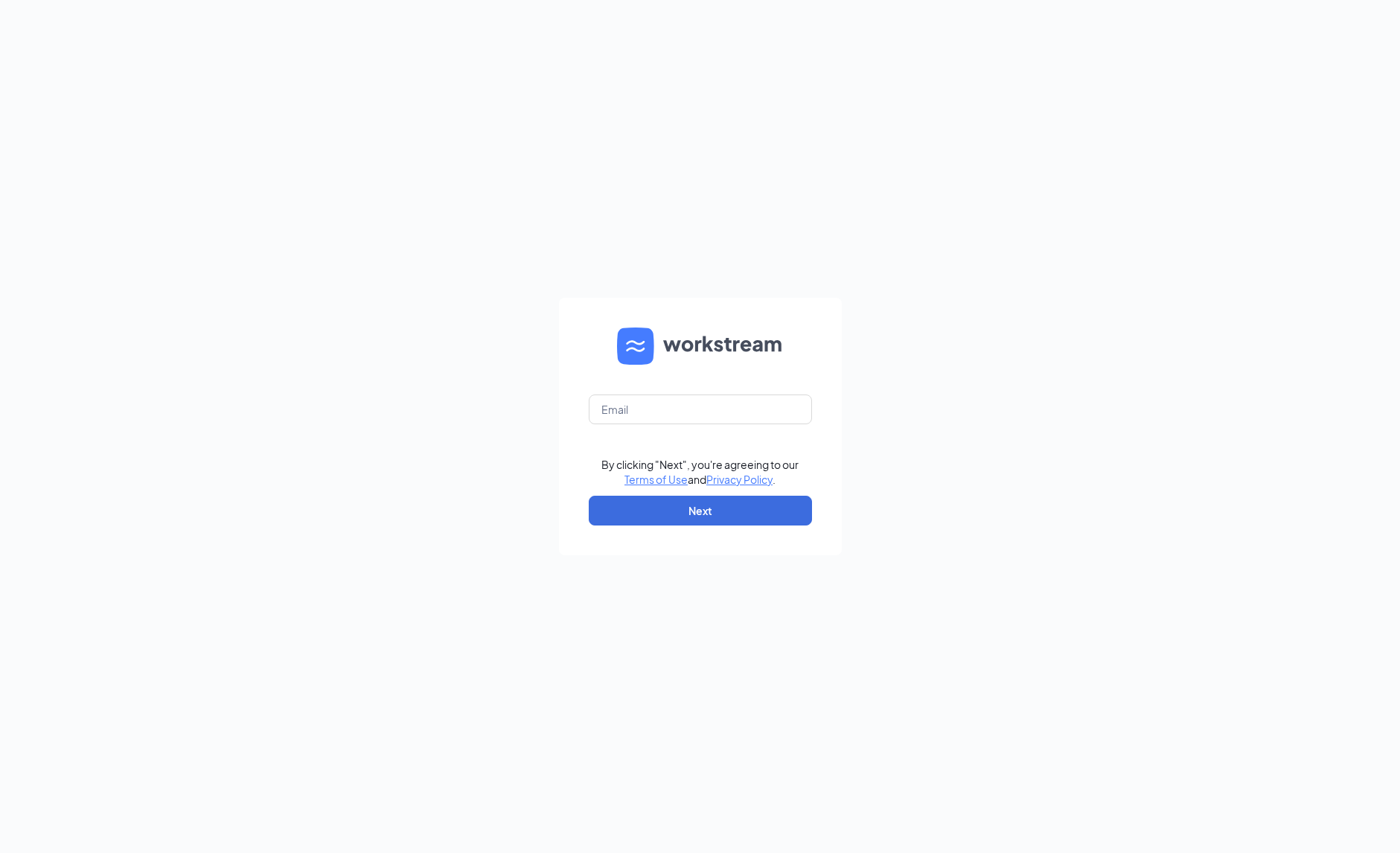
click at [743, 425] on form "By clicking "Next", you're agreeing to our Terms of Use and Privacy Policy . Ne…" at bounding box center [700, 426] width 283 height 258
click at [737, 415] on input "text" at bounding box center [700, 409] width 223 height 30
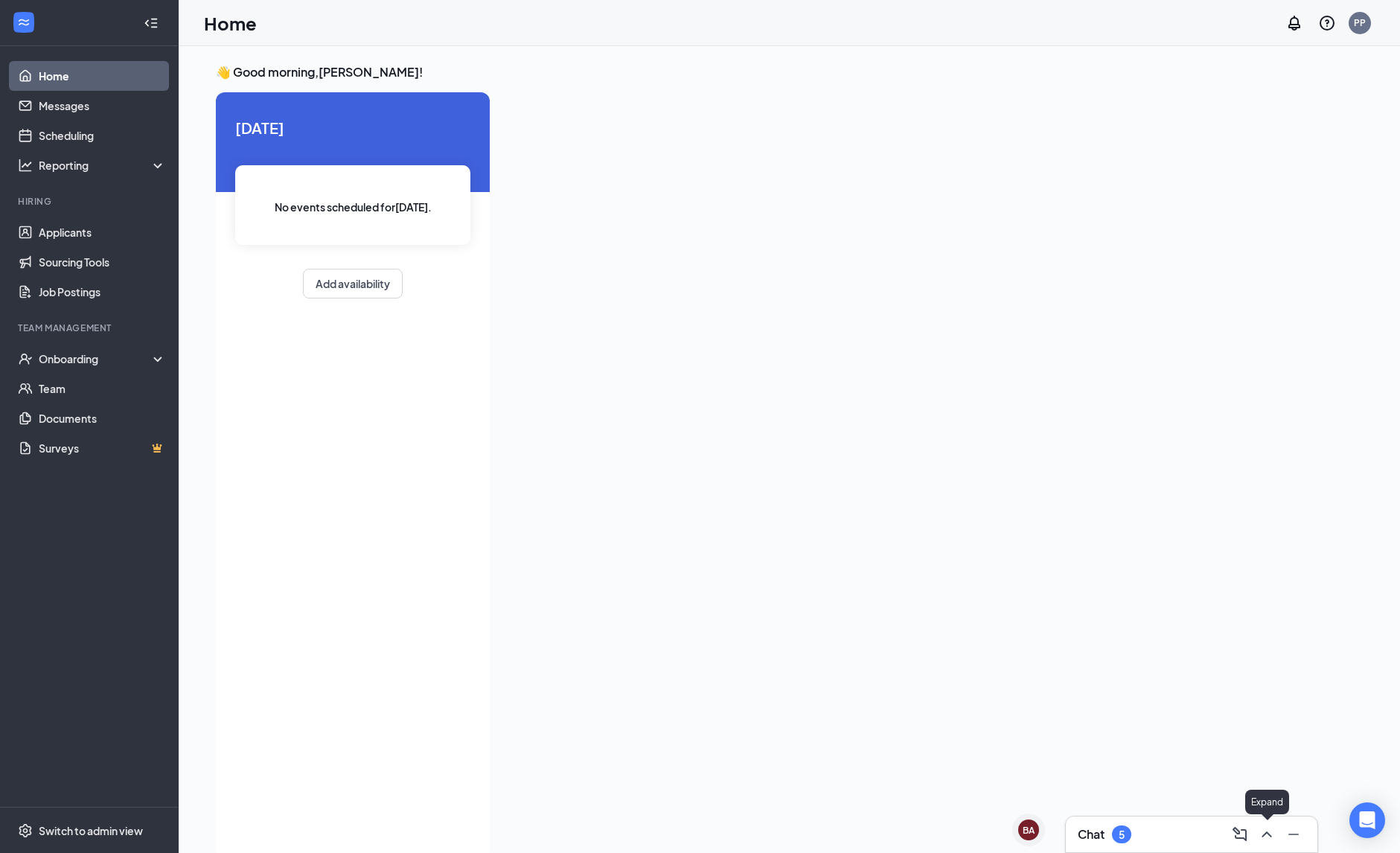
click at [1269, 835] on icon "ChevronUp" at bounding box center [1266, 834] width 10 height 6
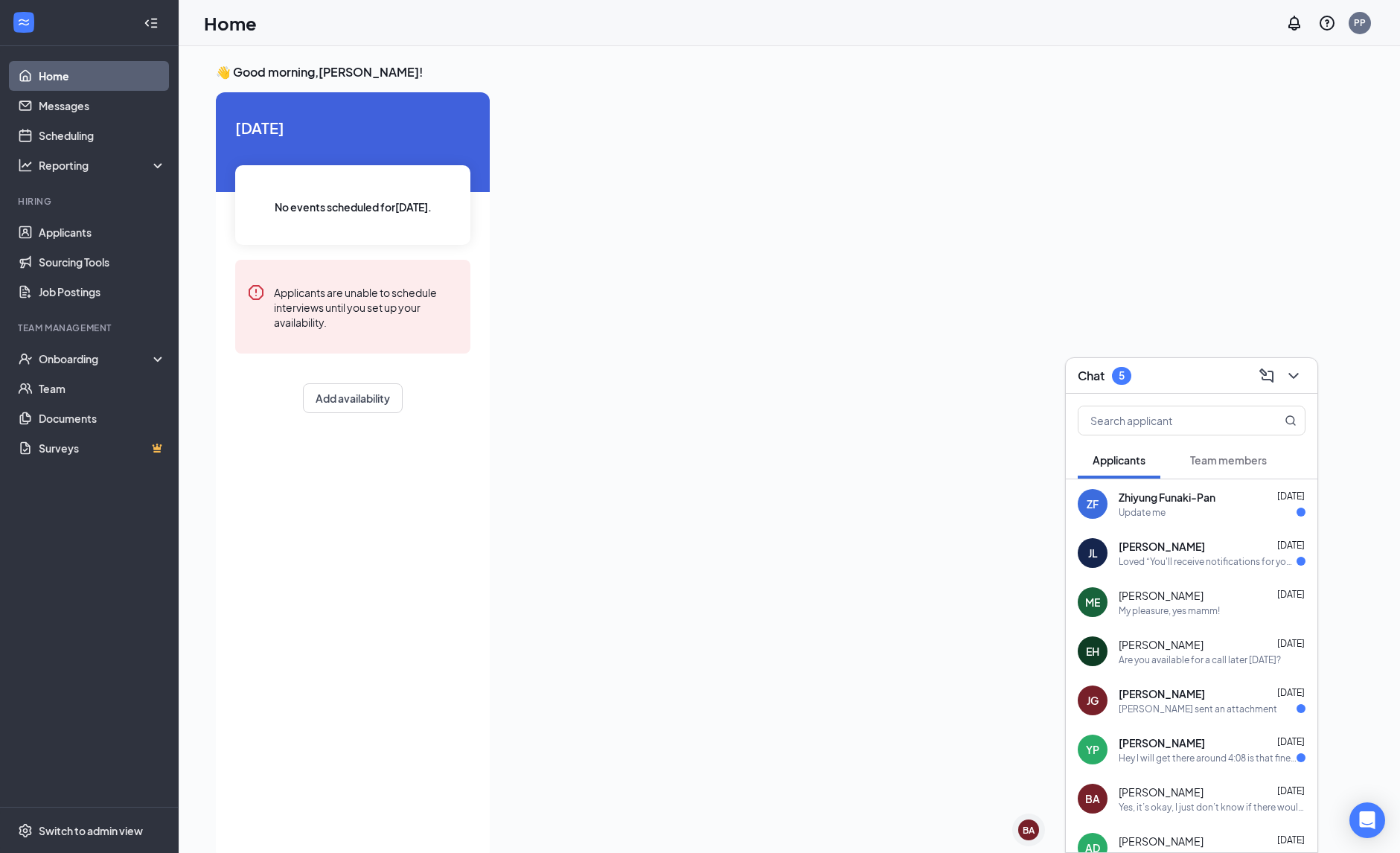
click at [1235, 597] on div "[PERSON_NAME] [DATE]" at bounding box center [1212, 595] width 187 height 15
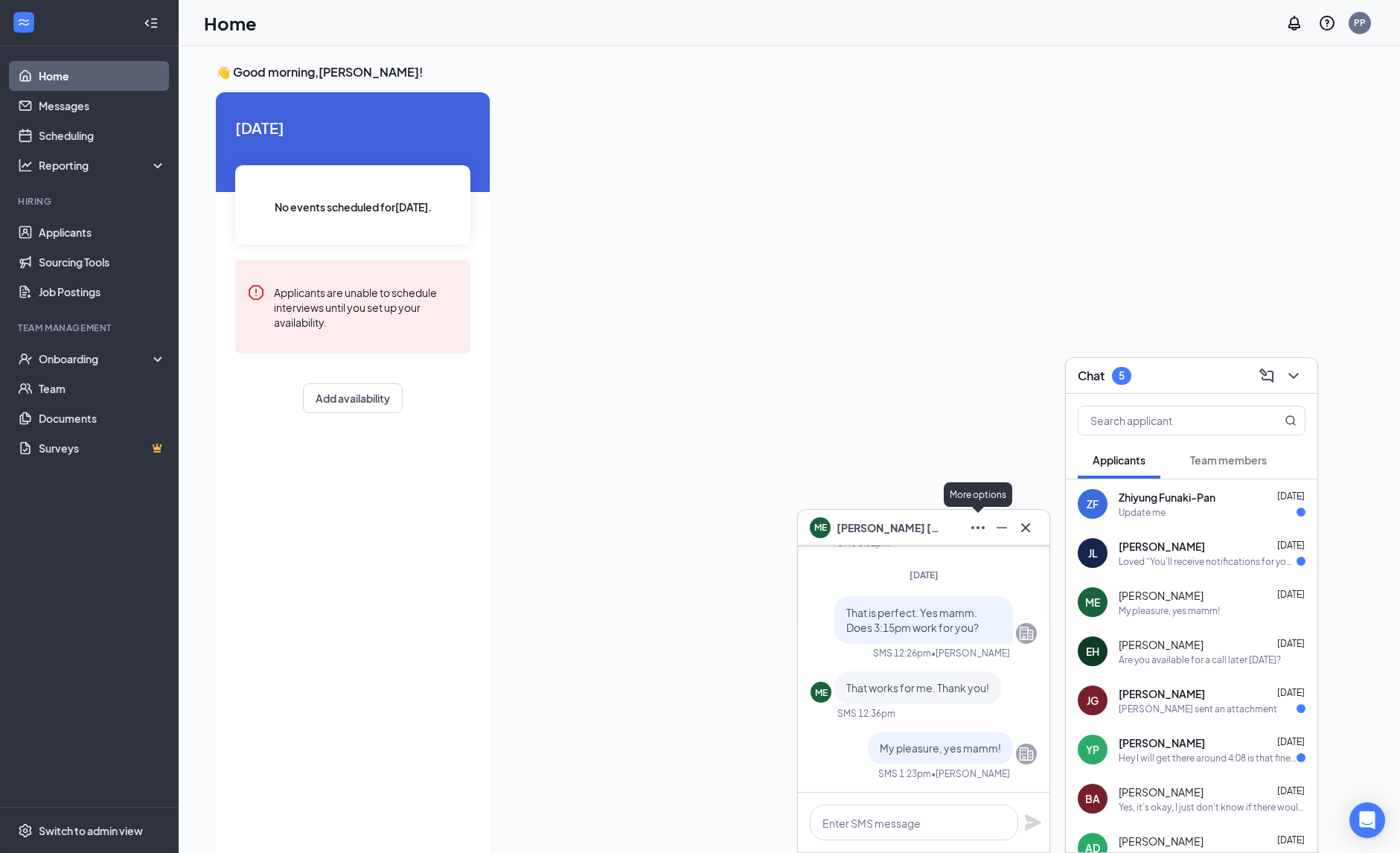
click at [971, 533] on icon "Ellipses" at bounding box center [979, 528] width 18 height 18
click at [878, 522] on span "Madelyn Ellison" at bounding box center [888, 528] width 104 height 17
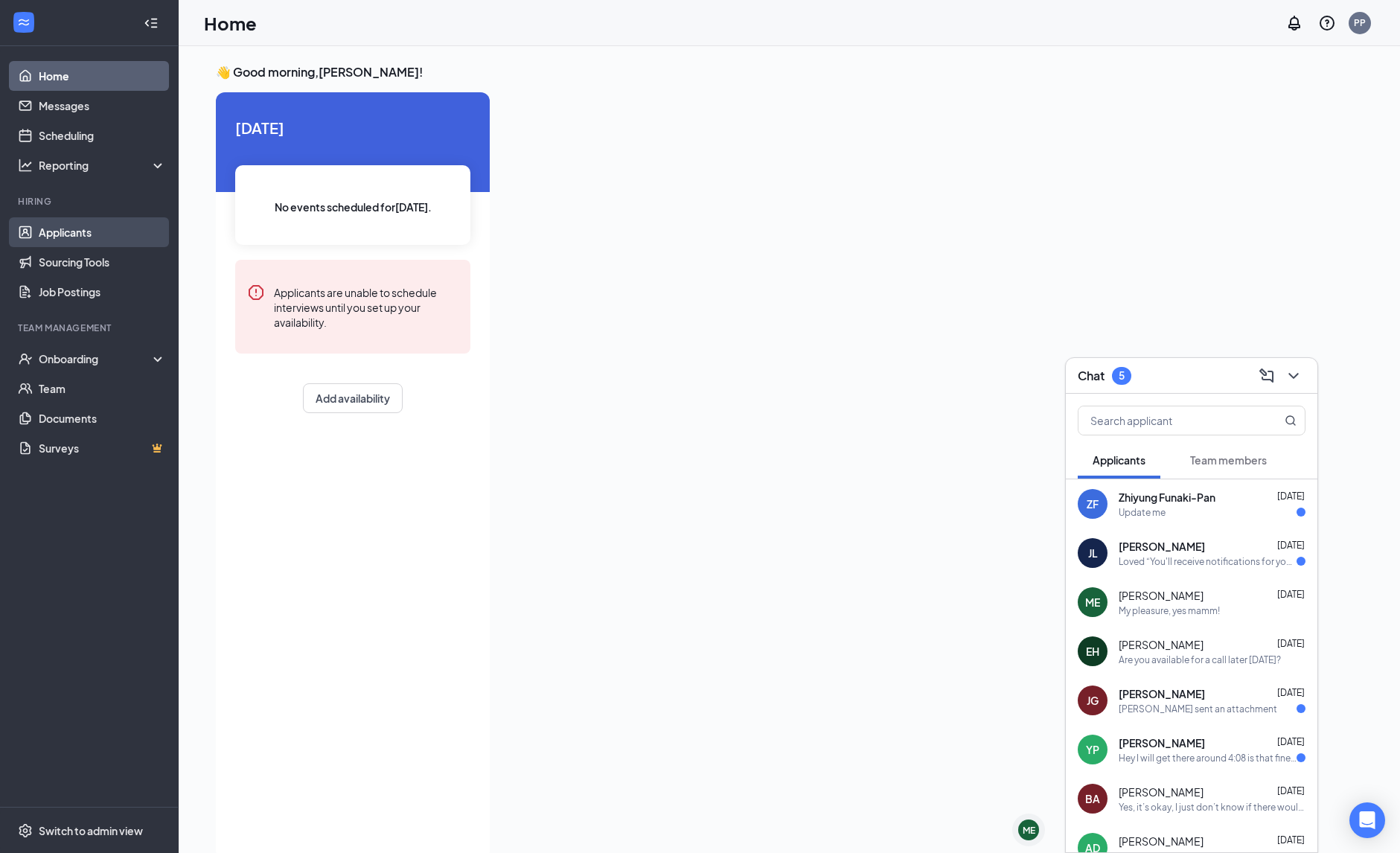
click at [91, 236] on link "Applicants" at bounding box center [102, 232] width 127 height 30
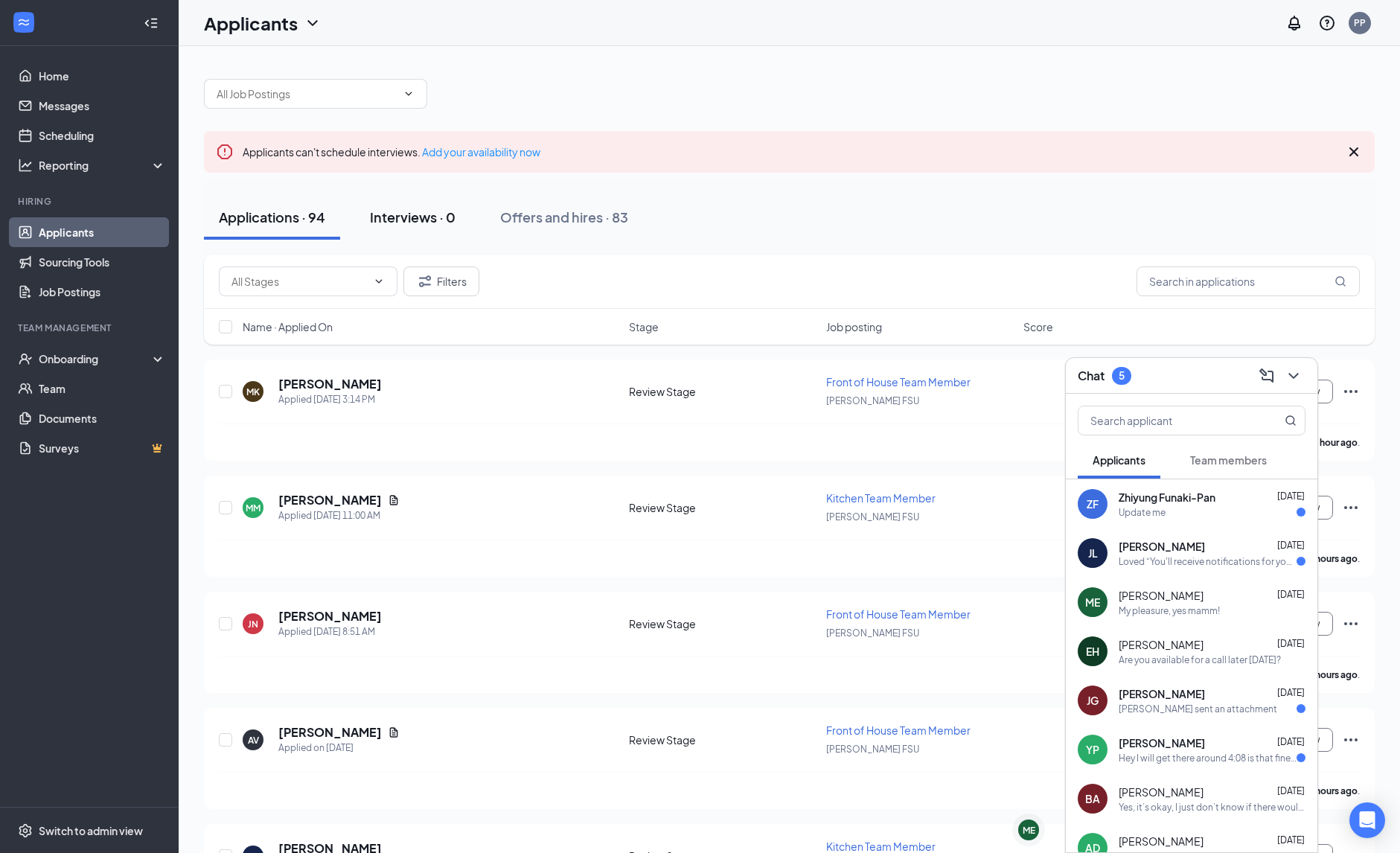
click at [417, 203] on button "Interviews · 0" at bounding box center [413, 217] width 116 height 45
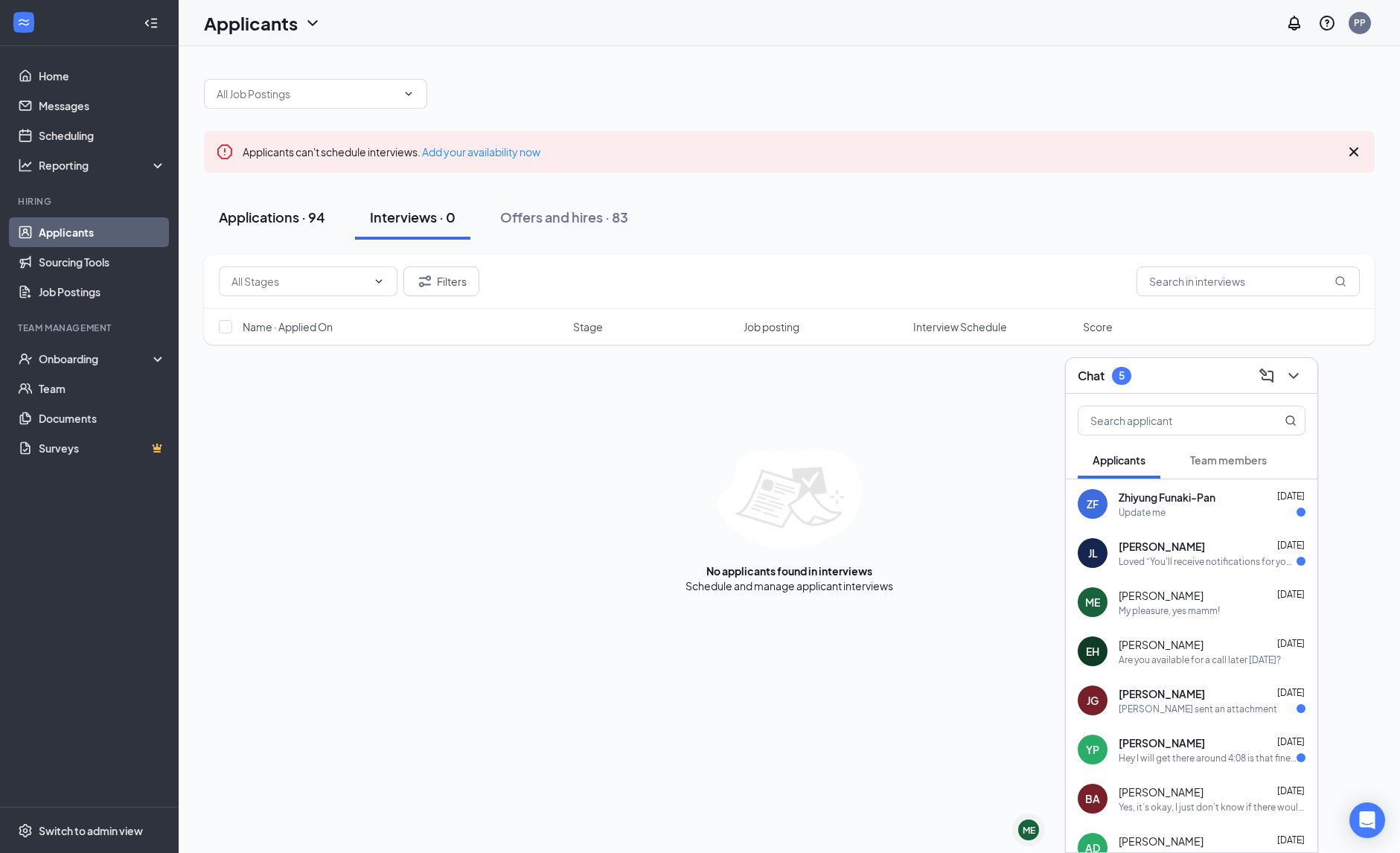
click at [275, 214] on div "Applications · 94" at bounding box center [272, 217] width 107 height 19
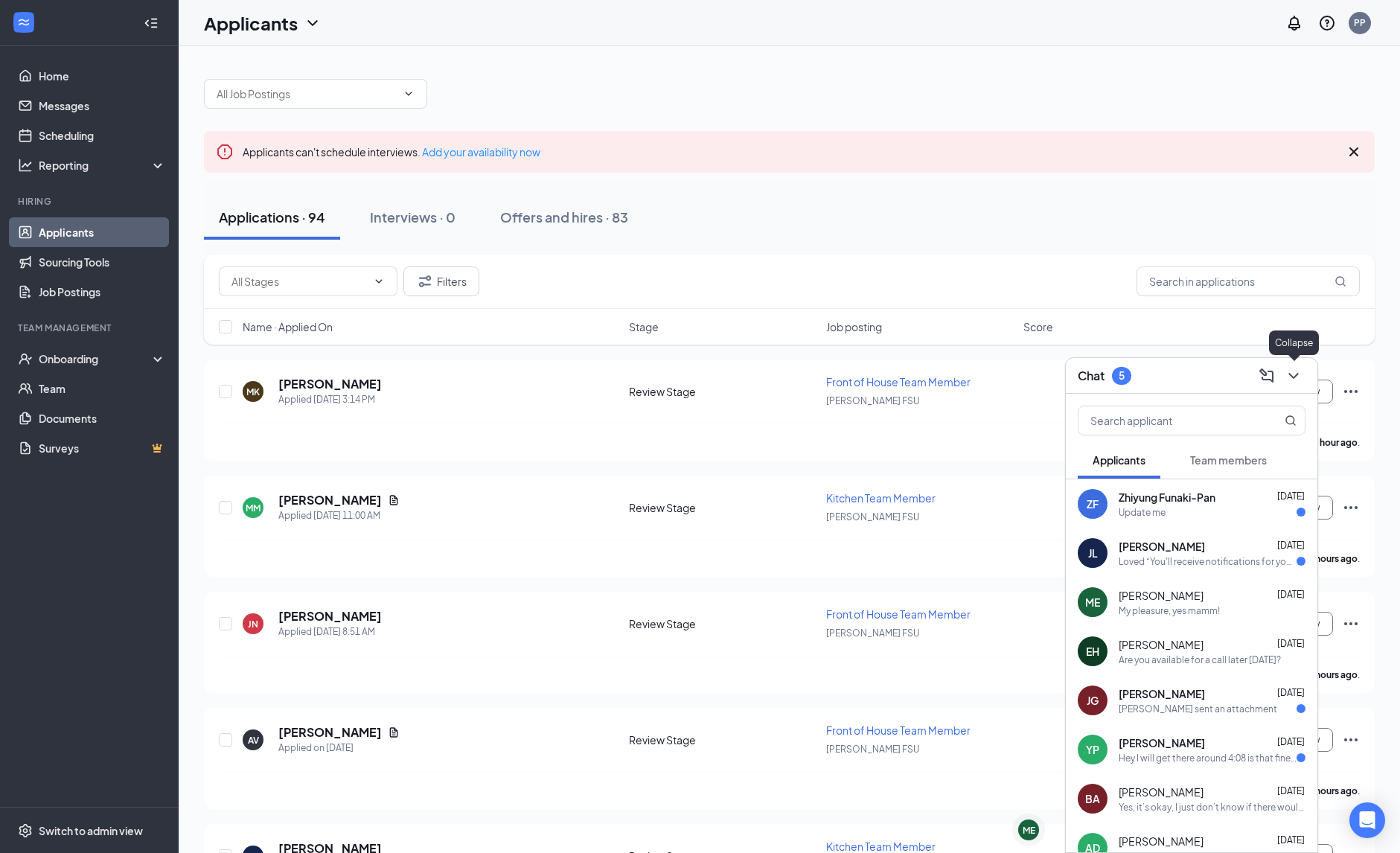
click at [1292, 379] on icon "ChevronDown" at bounding box center [1293, 376] width 18 height 18
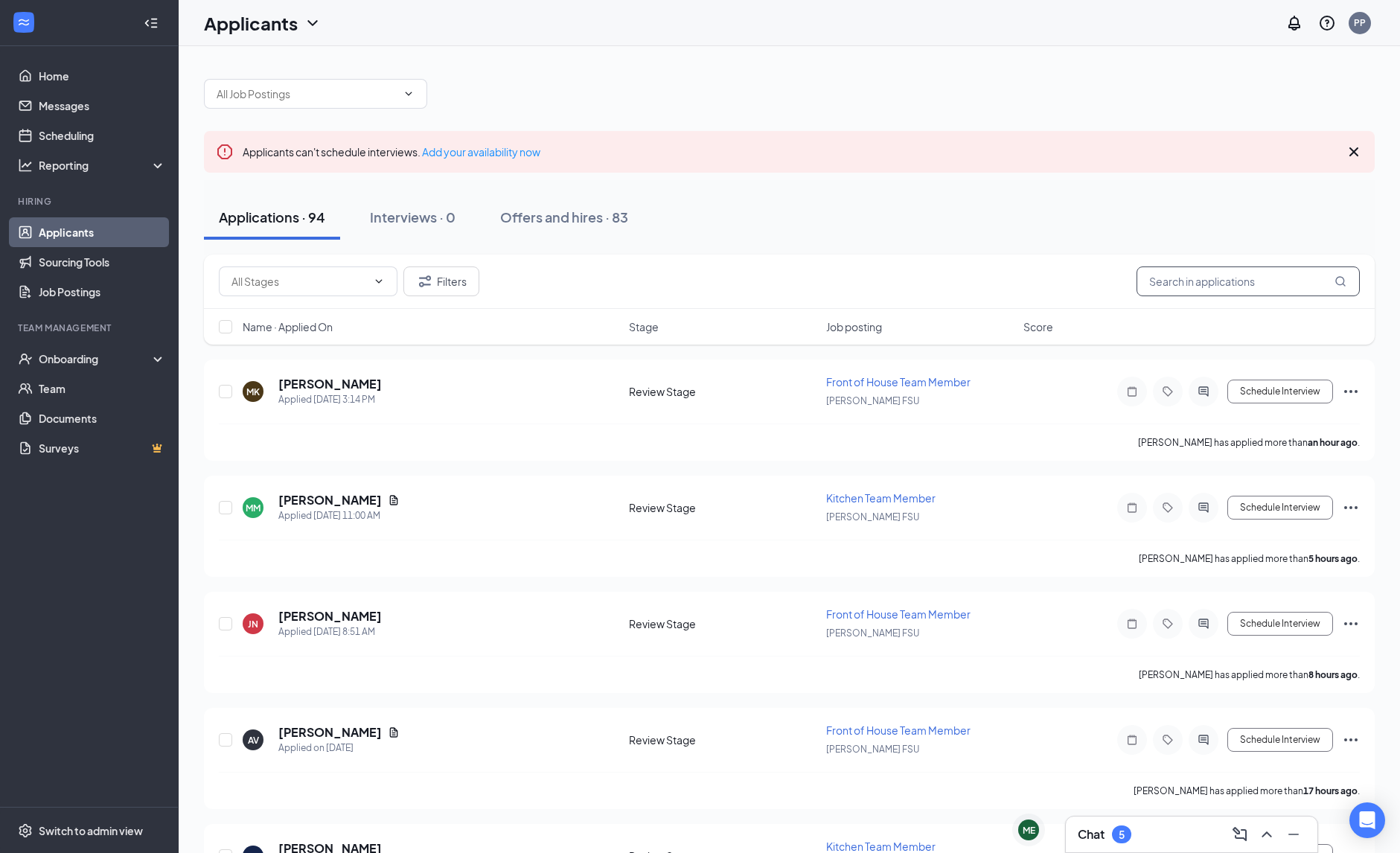
click at [1247, 291] on input "text" at bounding box center [1248, 281] width 223 height 30
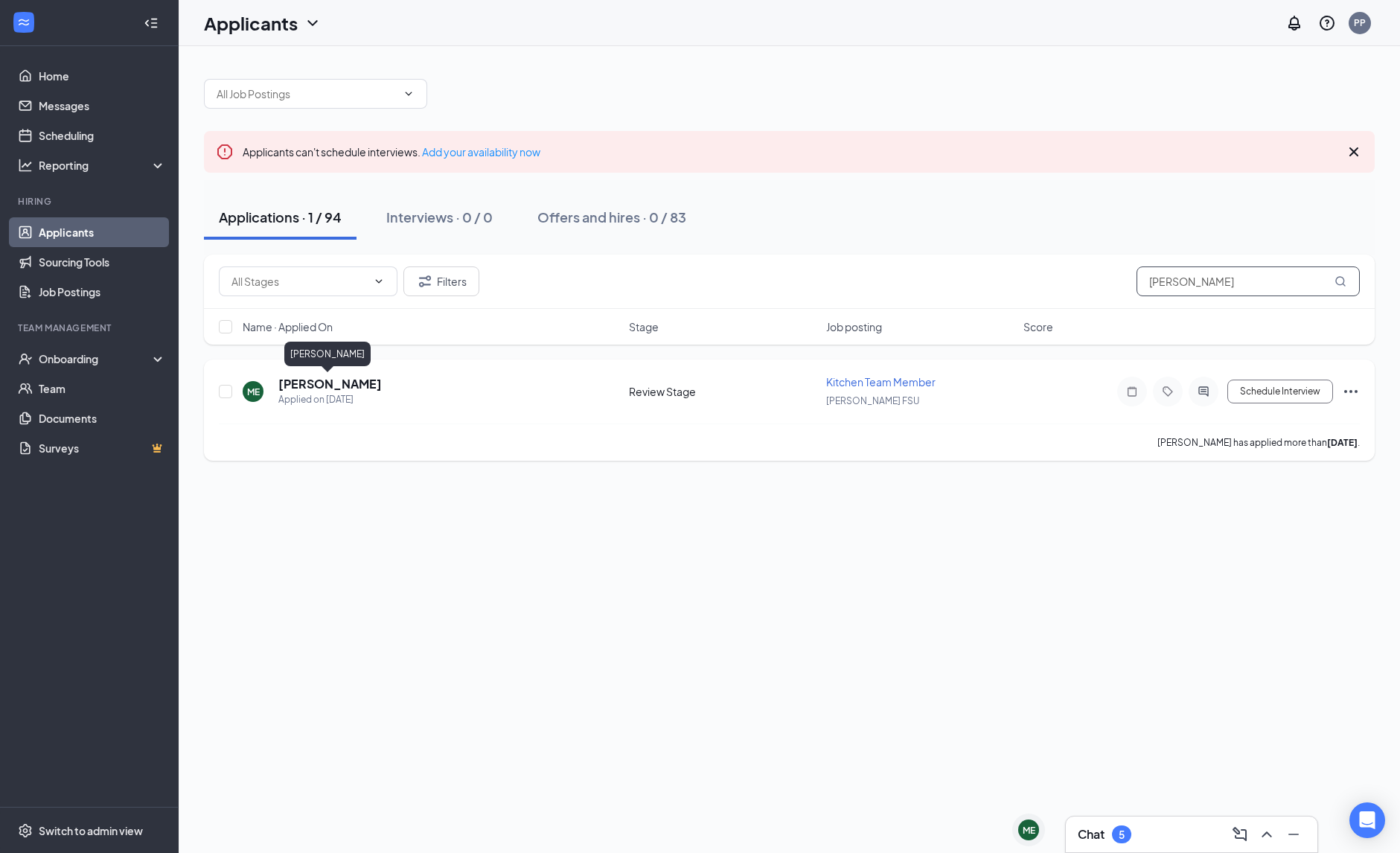
type input "madelyn"
click at [361, 385] on h5 "Madelyn Ellison" at bounding box center [330, 384] width 103 height 17
